Goal: Task Accomplishment & Management: Complete application form

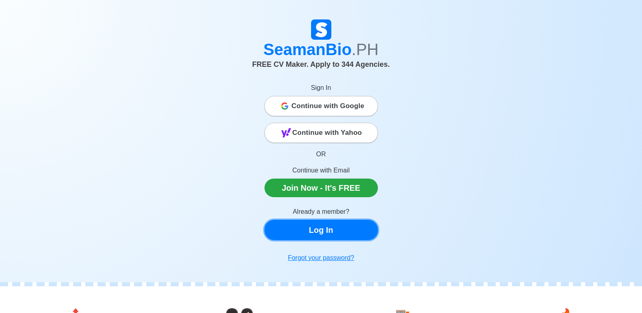
click at [344, 227] on link "Log In" at bounding box center [321, 230] width 113 height 20
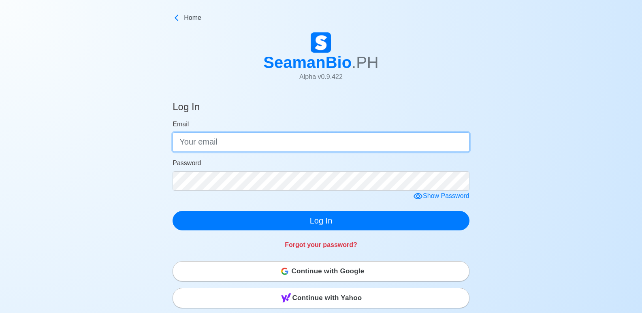
click at [227, 148] on input "Email" at bounding box center [321, 142] width 297 height 19
type input "[EMAIL_ADDRESS][DOMAIN_NAME]"
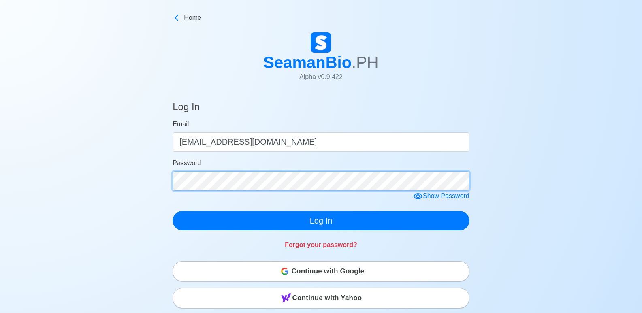
click button "Log In" at bounding box center [321, 220] width 297 height 19
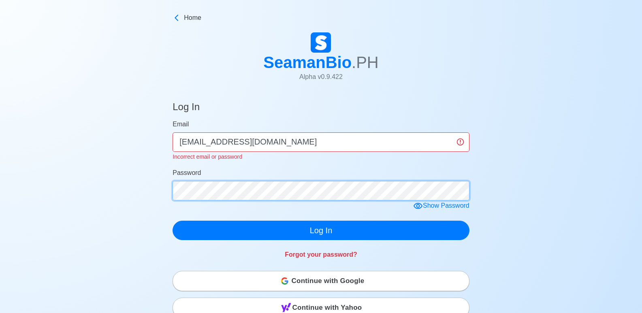
click at [171, 187] on main "Log In Email [EMAIL_ADDRESS][DOMAIN_NAME] Incorrect email or password Password …" at bounding box center [321, 288] width 309 height 393
click at [418, 207] on icon at bounding box center [418, 206] width 9 height 6
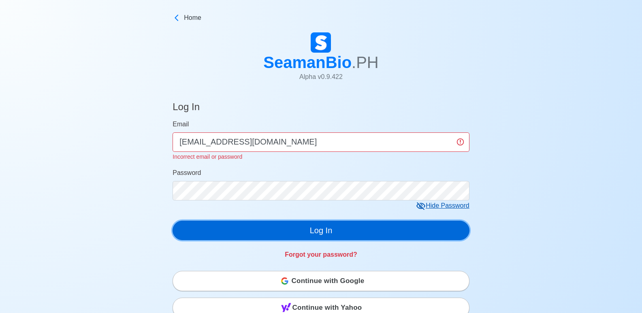
click at [324, 224] on button "Log In" at bounding box center [321, 230] width 297 height 19
click at [327, 236] on button "Log In" at bounding box center [321, 230] width 297 height 19
click at [327, 235] on button "Log In" at bounding box center [321, 230] width 297 height 19
click at [308, 229] on button "Log In" at bounding box center [321, 230] width 297 height 19
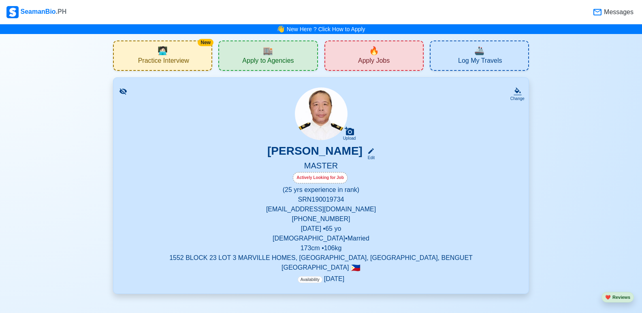
click at [377, 61] on span "Apply Jobs" at bounding box center [374, 62] width 32 height 10
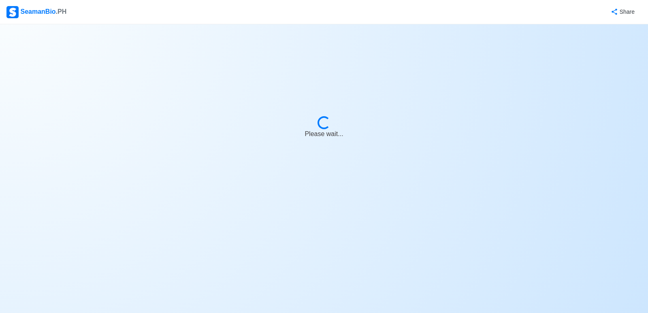
select select "Master"
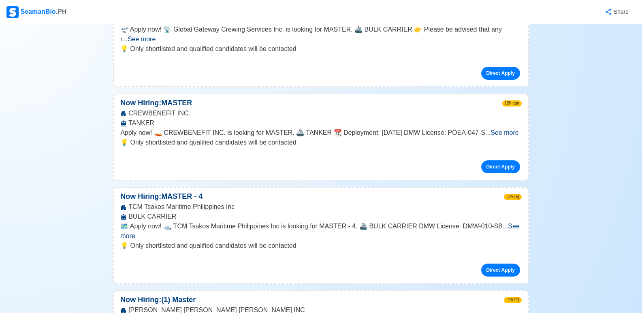
scroll to position [810, 0]
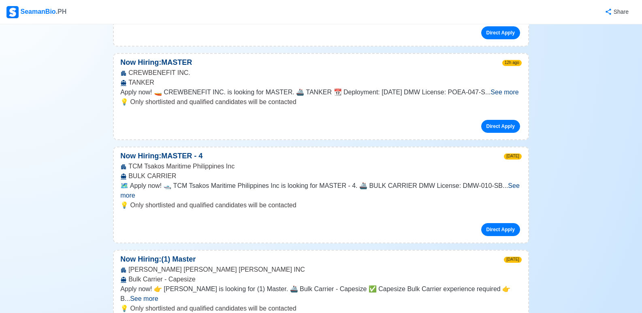
click at [380, 304] on p "💡 Only shortlisted and qualified candidates will be contacted" at bounding box center [321, 309] width 402 height 10
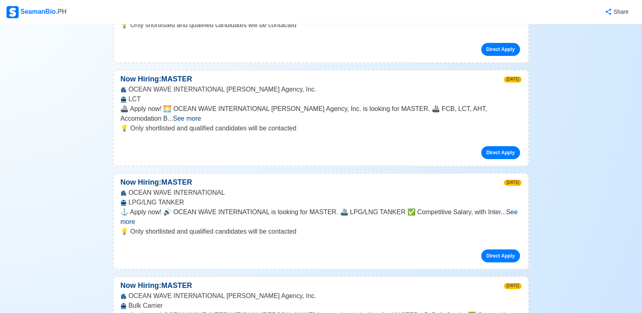
scroll to position [1175, 0]
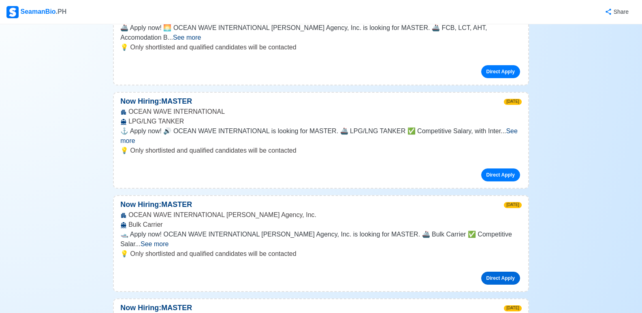
click at [486, 272] on link "Direct Apply" at bounding box center [500, 278] width 39 height 13
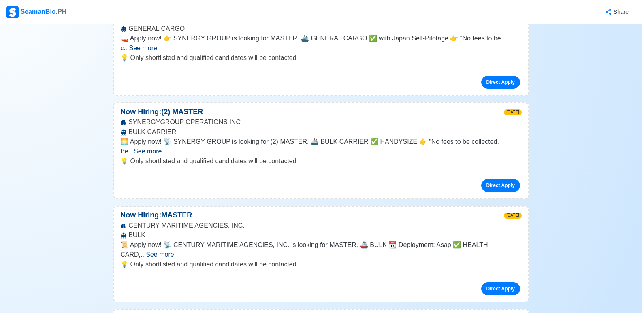
scroll to position [2431, 0]
